Goal: Find specific page/section: Find specific page/section

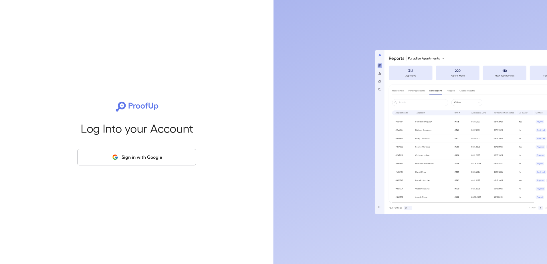
click at [138, 160] on button "Sign in with Google" at bounding box center [136, 157] width 119 height 17
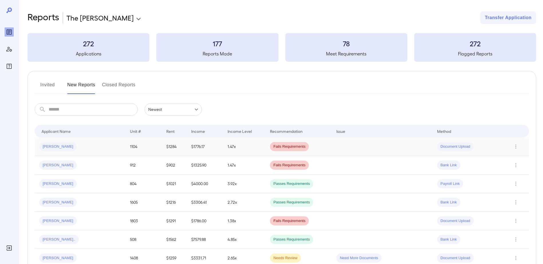
click at [50, 149] on span "[PERSON_NAME]" at bounding box center [57, 146] width 37 height 5
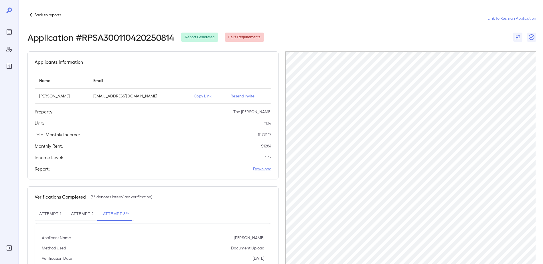
scroll to position [54, 0]
